Goal: Transaction & Acquisition: Purchase product/service

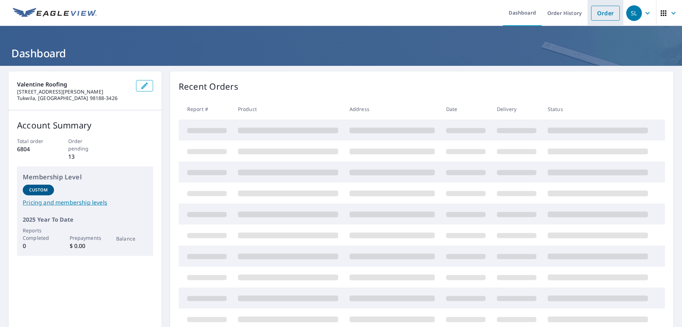
click at [597, 15] on link "Order" at bounding box center [605, 13] width 29 height 15
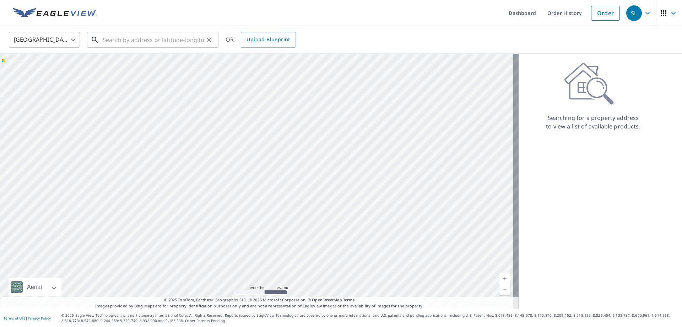
click at [112, 39] on input "text" at bounding box center [153, 40] width 101 height 20
paste input "[STREET_ADDRESS]"
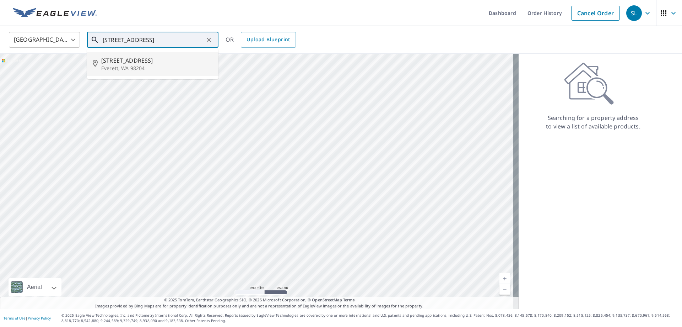
click at [125, 61] on span "[STREET_ADDRESS]" at bounding box center [157, 60] width 112 height 9
type input "[STREET_ADDRESS]"
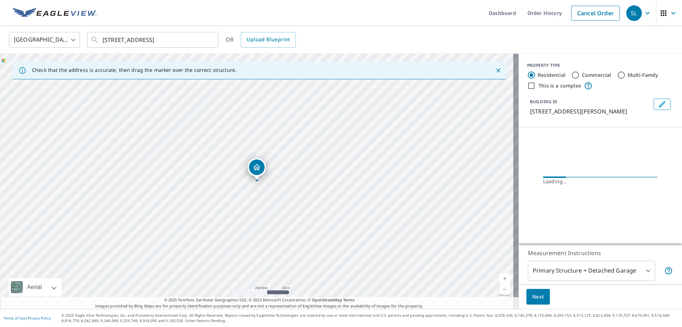
click at [660, 105] on icon "Edit building 1" at bounding box center [662, 104] width 9 height 9
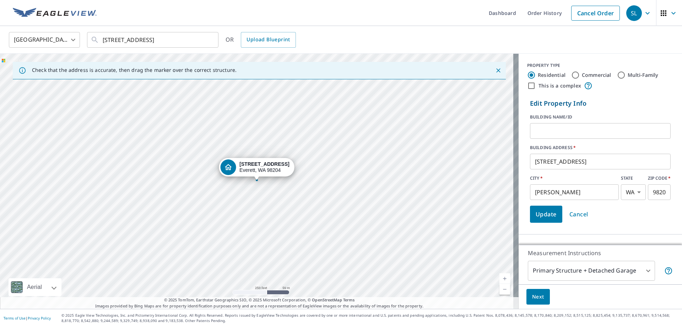
click at [530, 165] on input "[STREET_ADDRESS]" at bounding box center [600, 161] width 141 height 20
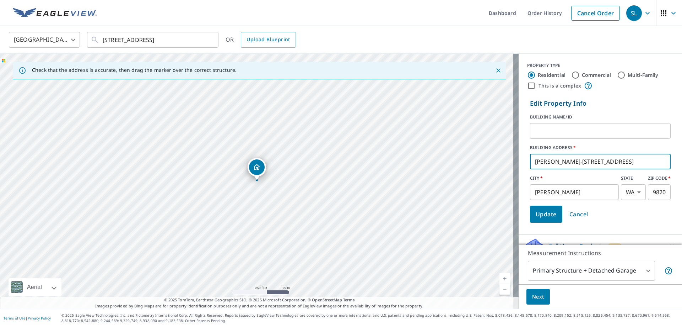
type input "[PERSON_NAME]-[STREET_ADDRESS]"
click at [537, 208] on button "Update" at bounding box center [546, 213] width 32 height 17
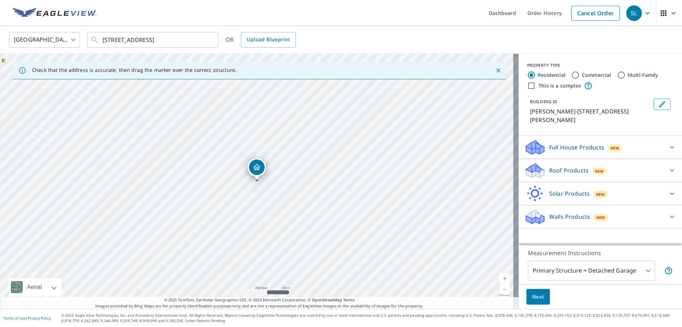
click at [568, 155] on div "Full House Products New Full House™" at bounding box center [600, 147] width 163 height 23
click at [563, 148] on p "Full House Products" at bounding box center [576, 147] width 55 height 9
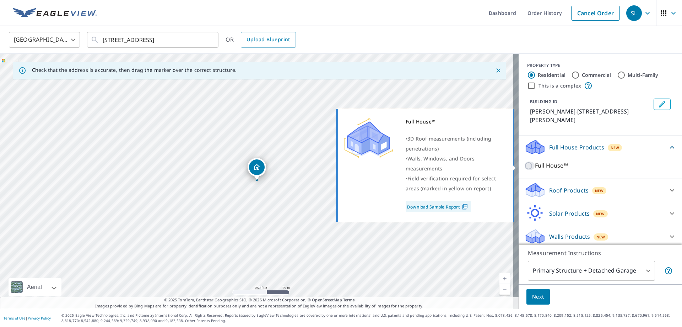
click at [526, 166] on input "Full House™" at bounding box center [530, 165] width 11 height 9
checkbox input "true"
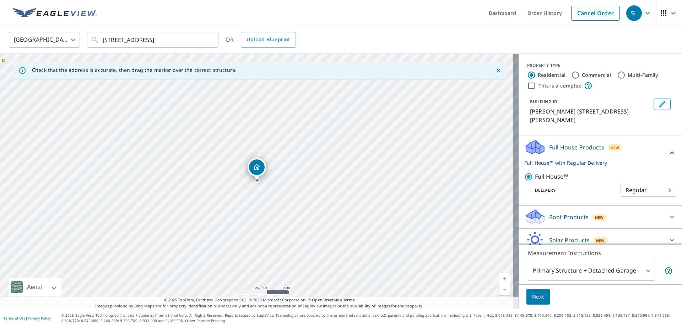
click at [539, 292] on span "Next" at bounding box center [538, 296] width 12 height 9
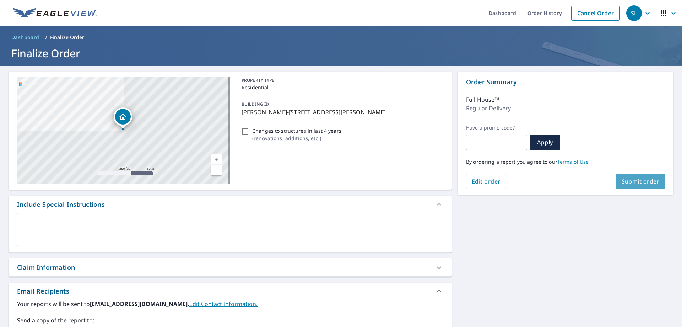
click at [639, 185] on button "Submit order" at bounding box center [640, 181] width 49 height 16
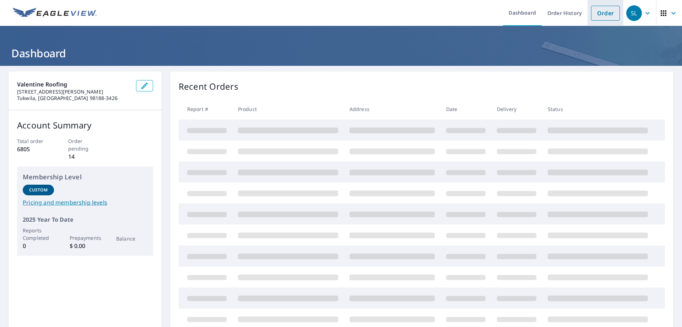
click at [599, 14] on link "Order" at bounding box center [605, 13] width 29 height 15
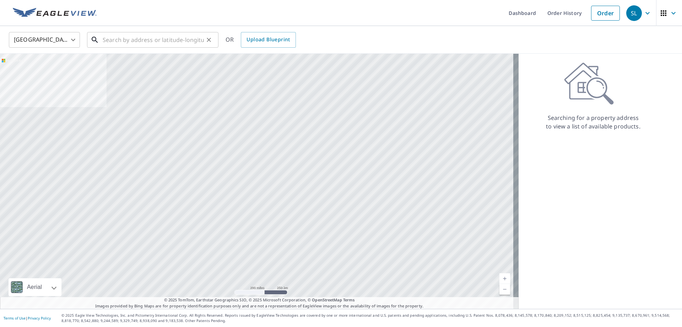
click at [163, 43] on input "text" at bounding box center [153, 40] width 101 height 20
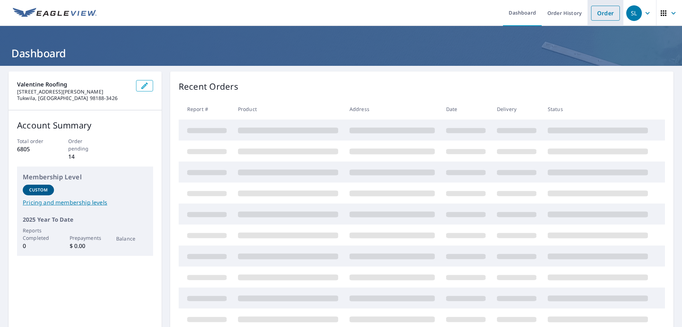
click at [591, 14] on link "Order" at bounding box center [605, 13] width 29 height 15
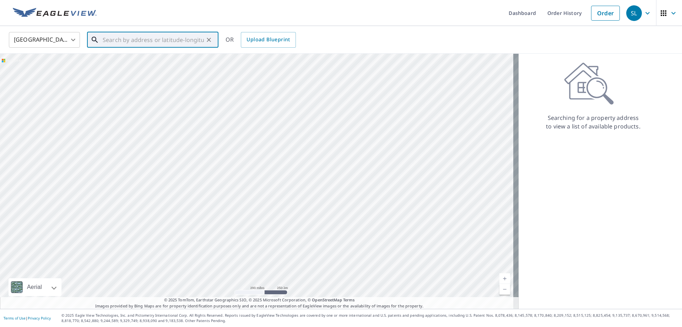
click at [170, 45] on input "text" at bounding box center [153, 40] width 101 height 20
paste input "[STREET_ADDRESS]"
click at [154, 60] on span "[STREET_ADDRESS]" at bounding box center [157, 60] width 112 height 9
type input "[STREET_ADDRESS]"
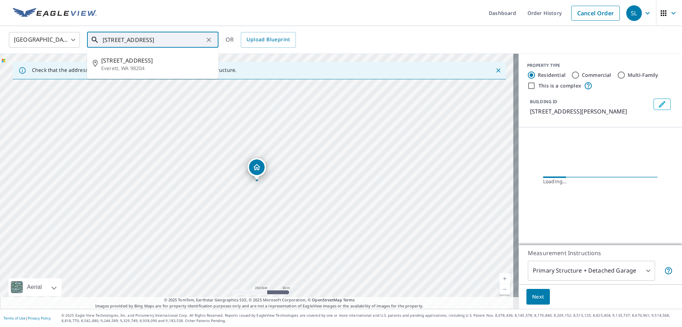
click at [167, 41] on input "[STREET_ADDRESS]" at bounding box center [153, 40] width 101 height 20
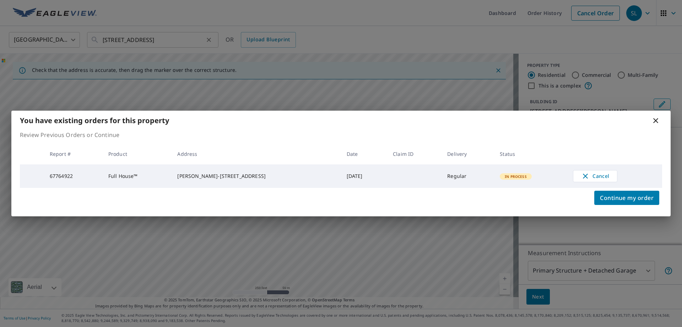
click at [167, 41] on body "SL SL Dashboard Order History Cancel Order SL United States US ​ 10127 Dakota W…" at bounding box center [341, 163] width 682 height 327
click at [167, 41] on div "You have existing orders for this property Review Previous Orders or Continue R…" at bounding box center [341, 163] width 682 height 327
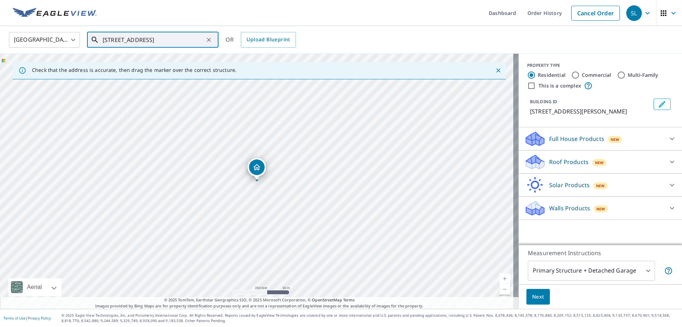
click at [209, 39] on icon "Clear" at bounding box center [209, 40] width 4 height 4
click at [167, 42] on input "text" at bounding box center [153, 40] width 101 height 20
click at [150, 61] on span "19811 64th Ave NE" at bounding box center [157, 60] width 112 height 9
type input "19811 64th Ave NE Kenmore, WA 98028"
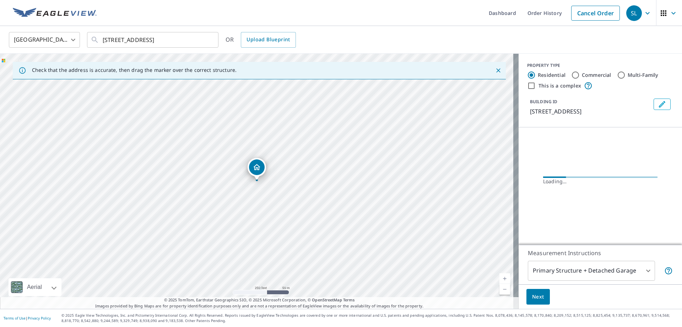
click at [658, 102] on icon "Edit building 1" at bounding box center [662, 104] width 9 height 9
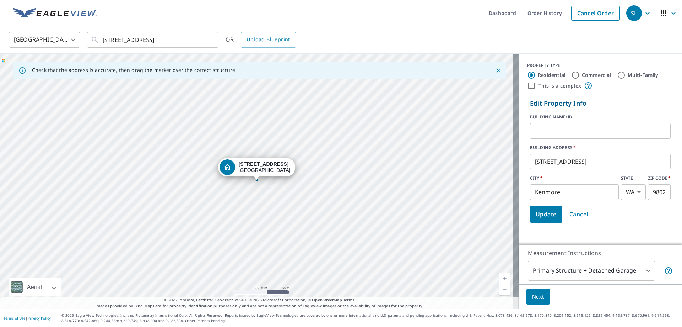
click at [530, 158] on input "19811 64th Ave NE" at bounding box center [600, 161] width 141 height 20
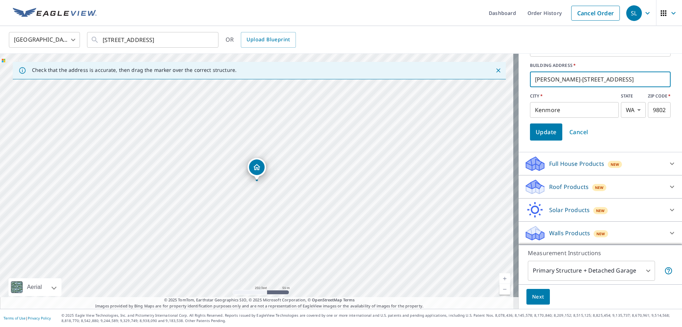
type input "Jeremy Whelham-19811 64th Ave NE"
click at [545, 168] on div "Full House Products New" at bounding box center [594, 163] width 139 height 17
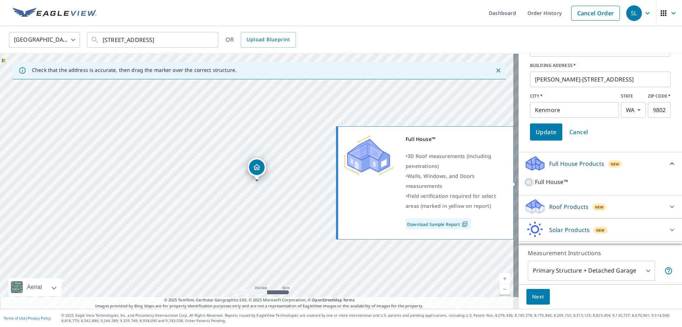
click at [525, 183] on input "Full House™" at bounding box center [530, 182] width 11 height 9
checkbox input "true"
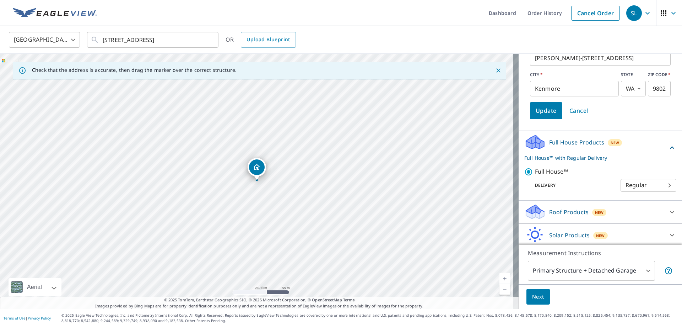
scroll to position [129, 0]
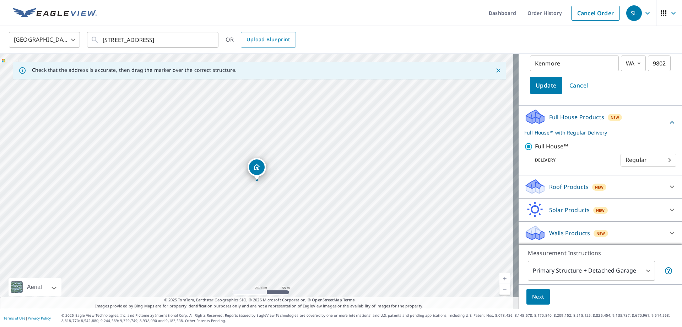
click at [533, 295] on span "Next" at bounding box center [538, 296] width 12 height 9
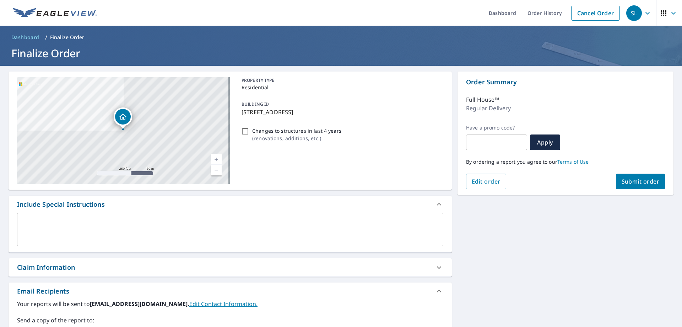
click at [629, 183] on span "Submit order" at bounding box center [641, 181] width 38 height 8
